Goal: Find specific page/section: Find specific page/section

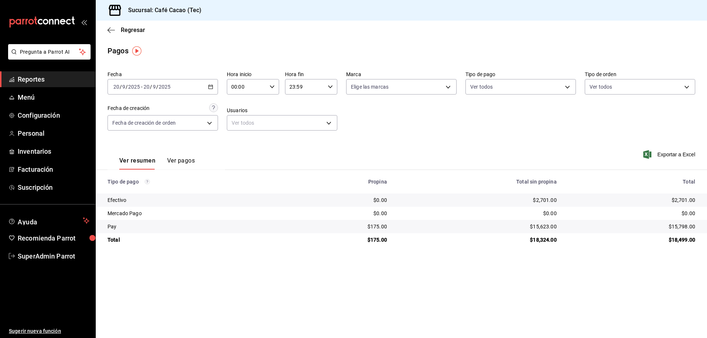
click at [210, 87] on icon "button" at bounding box center [210, 86] width 5 height 5
click at [140, 143] on span "Semana actual" at bounding box center [142, 142] width 57 height 8
click at [46, 81] on span "Reportes" at bounding box center [54, 79] width 72 height 10
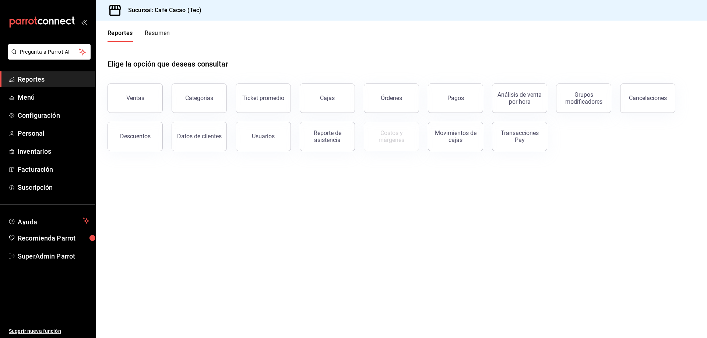
drag, startPoint x: 329, startPoint y: 140, endPoint x: 335, endPoint y: 137, distance: 6.9
click at [331, 139] on div "Reporte de asistencia" at bounding box center [327, 137] width 46 height 14
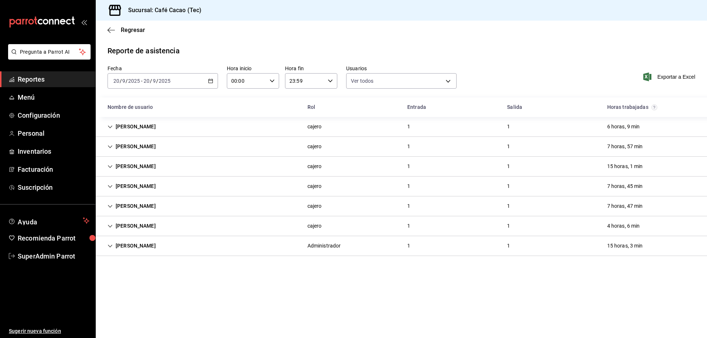
click at [213, 84] on div "[DATE] [DATE] - [DATE] [DATE]" at bounding box center [162, 80] width 110 height 15
click at [143, 141] on li "Semana actual" at bounding box center [142, 136] width 69 height 17
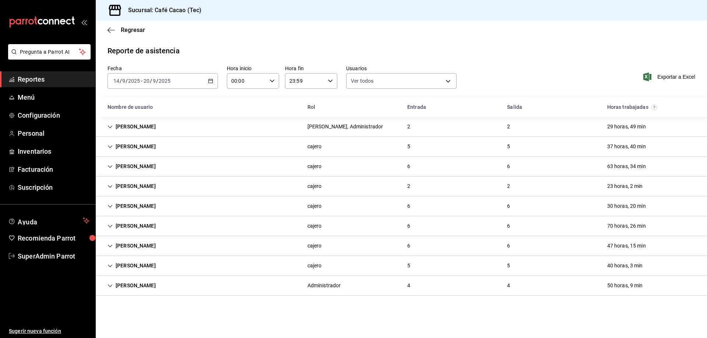
click at [167, 284] on div "[PERSON_NAME] Administrador 4 4 50 horas, 9 min" at bounding box center [401, 286] width 611 height 20
click at [151, 264] on div "[PERSON_NAME]" at bounding box center [132, 266] width 60 height 14
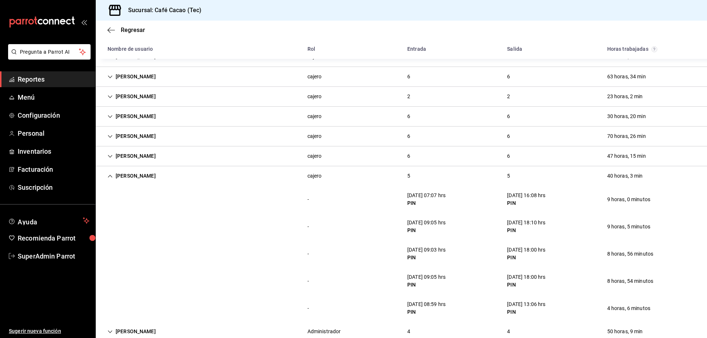
scroll to position [105, 0]
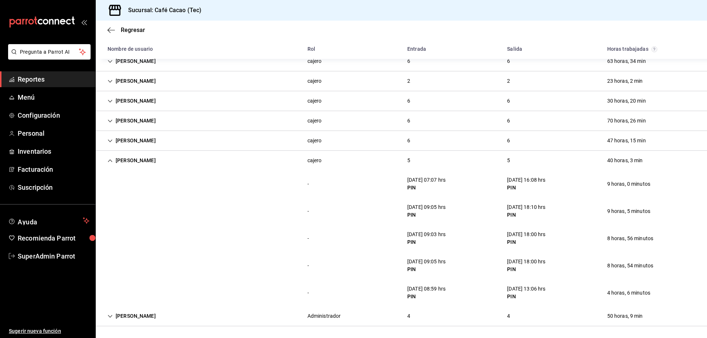
click at [127, 140] on div "[PERSON_NAME]" at bounding box center [132, 141] width 60 height 14
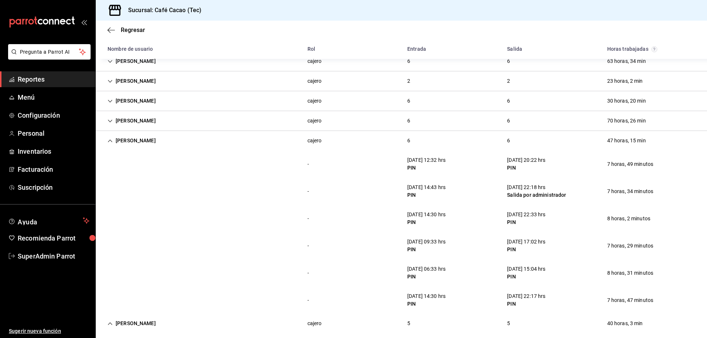
click at [174, 145] on div "[PERSON_NAME] 6 6 47 horas, 15 min" at bounding box center [401, 141] width 611 height 20
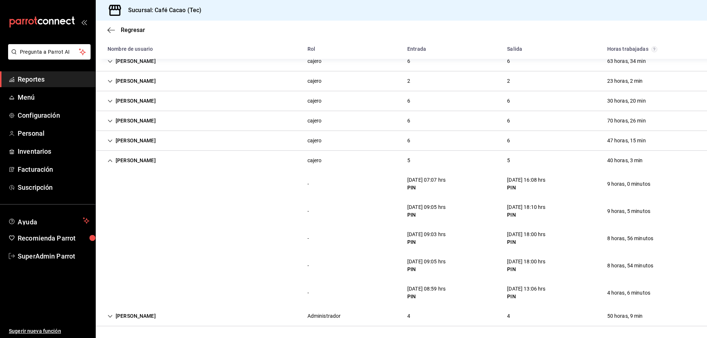
click at [162, 139] on div "[PERSON_NAME] 6 6 47 horas, 15 min" at bounding box center [401, 141] width 611 height 20
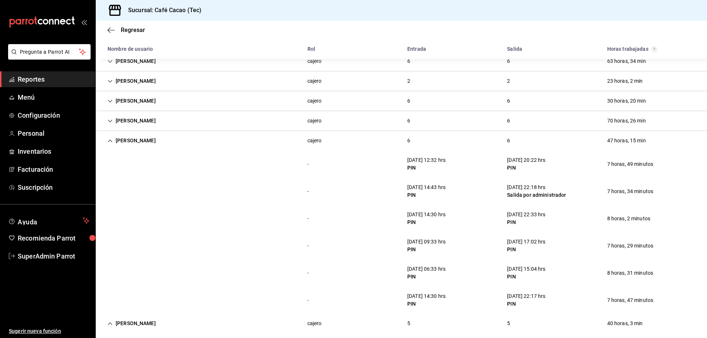
click at [147, 323] on div "[PERSON_NAME]" at bounding box center [132, 324] width 60 height 14
click at [129, 323] on div "[PERSON_NAME]" at bounding box center [132, 324] width 60 height 14
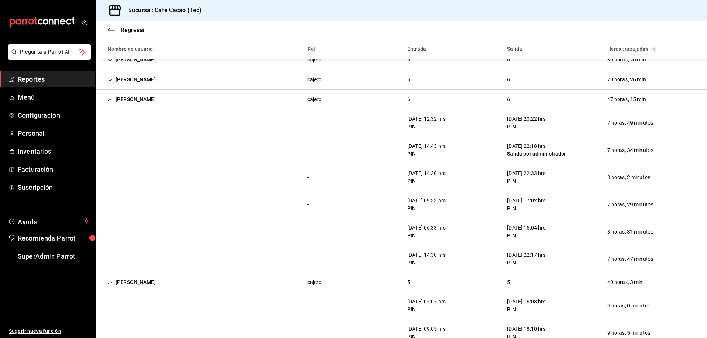
scroll to position [142, 0]
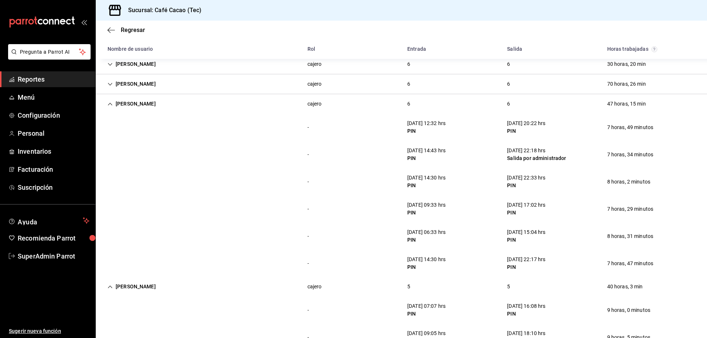
click at [135, 287] on div "[PERSON_NAME]" at bounding box center [132, 287] width 60 height 14
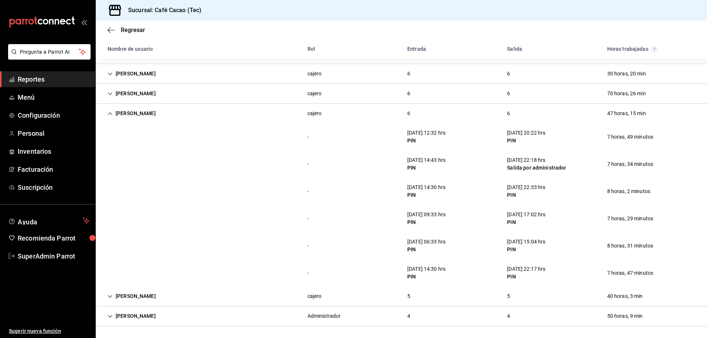
scroll to position [132, 0]
click at [126, 109] on div "[PERSON_NAME]" at bounding box center [132, 114] width 60 height 14
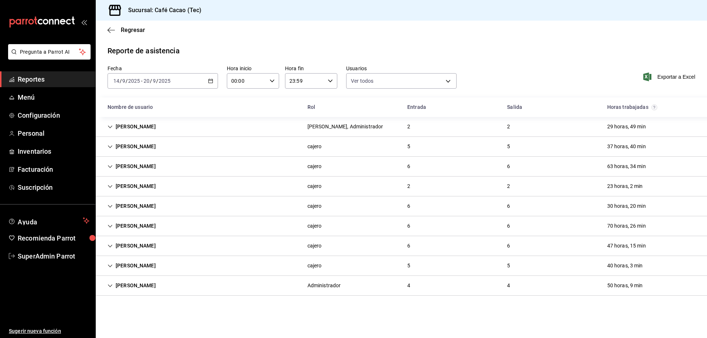
scroll to position [0, 0]
click at [141, 125] on div "[PERSON_NAME]" at bounding box center [132, 127] width 60 height 14
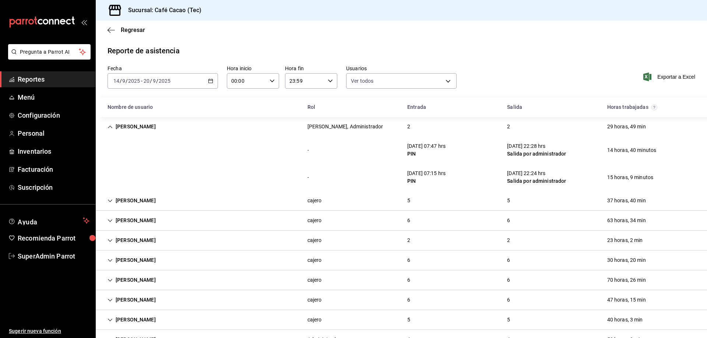
click at [142, 125] on div "[PERSON_NAME]" at bounding box center [132, 127] width 60 height 14
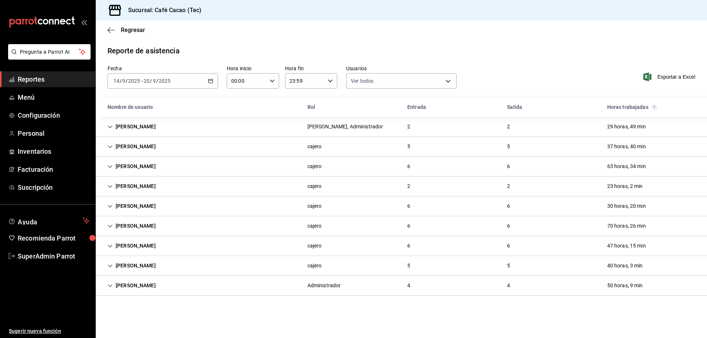
click at [147, 146] on div "[PERSON_NAME]" at bounding box center [132, 147] width 60 height 14
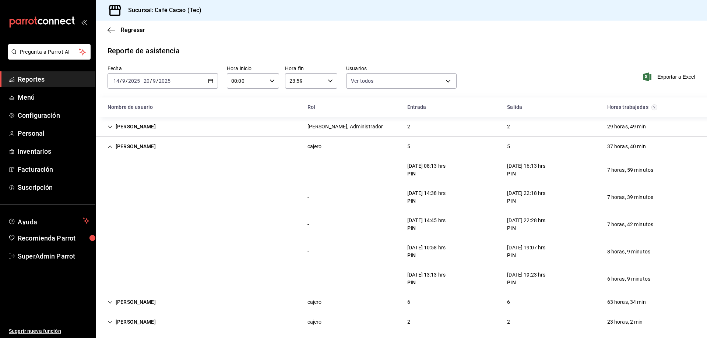
click at [152, 149] on div "[PERSON_NAME]" at bounding box center [132, 147] width 60 height 14
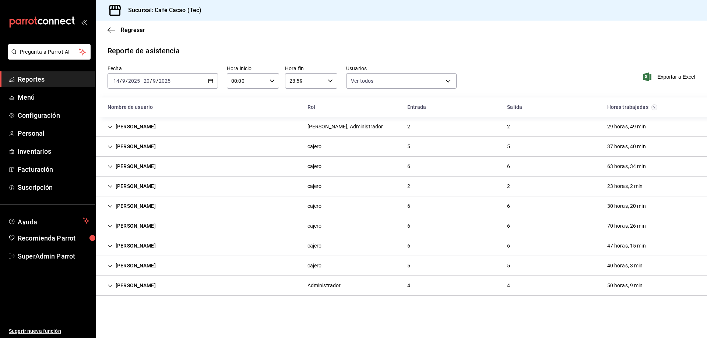
click at [145, 163] on div "[PERSON_NAME]" at bounding box center [132, 167] width 60 height 14
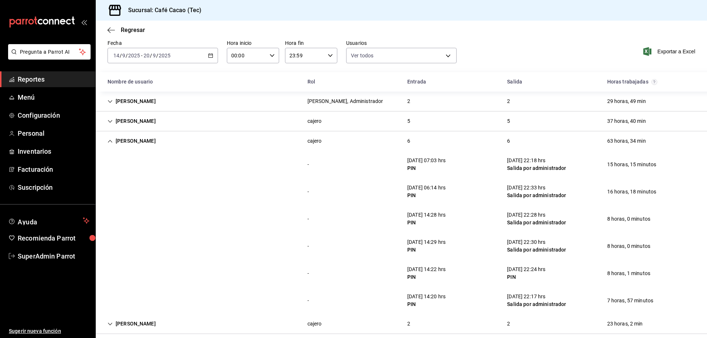
scroll to position [37, 0]
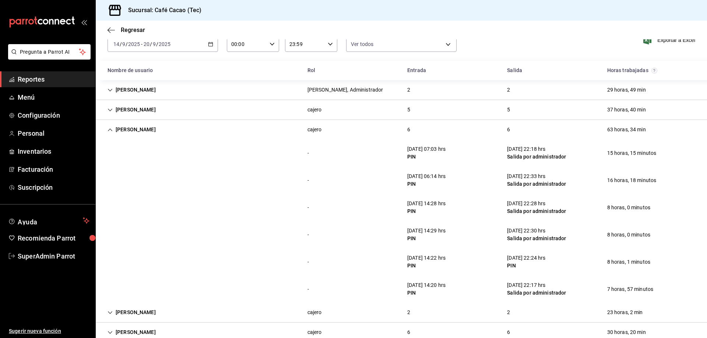
click at [145, 139] on div "- [DATE] 07:03 hrs PIN [DATE] 22:18 hrs [PERSON_NAME] por administrador 15 hora…" at bounding box center [401, 152] width 611 height 27
click at [143, 128] on div "[PERSON_NAME]" at bounding box center [132, 130] width 60 height 14
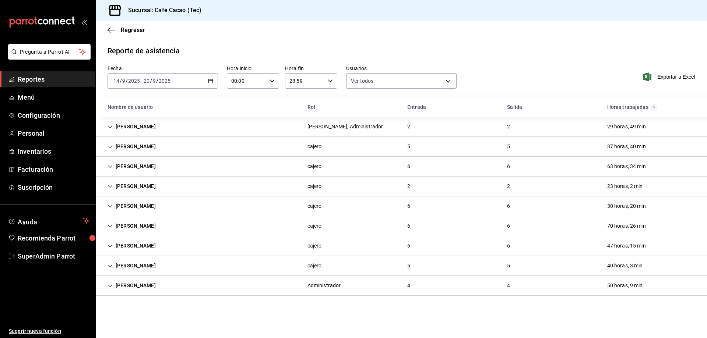
scroll to position [0, 0]
click at [80, 163] on link "Facturación" at bounding box center [47, 170] width 95 height 16
